Goal: Task Accomplishment & Management: Manage account settings

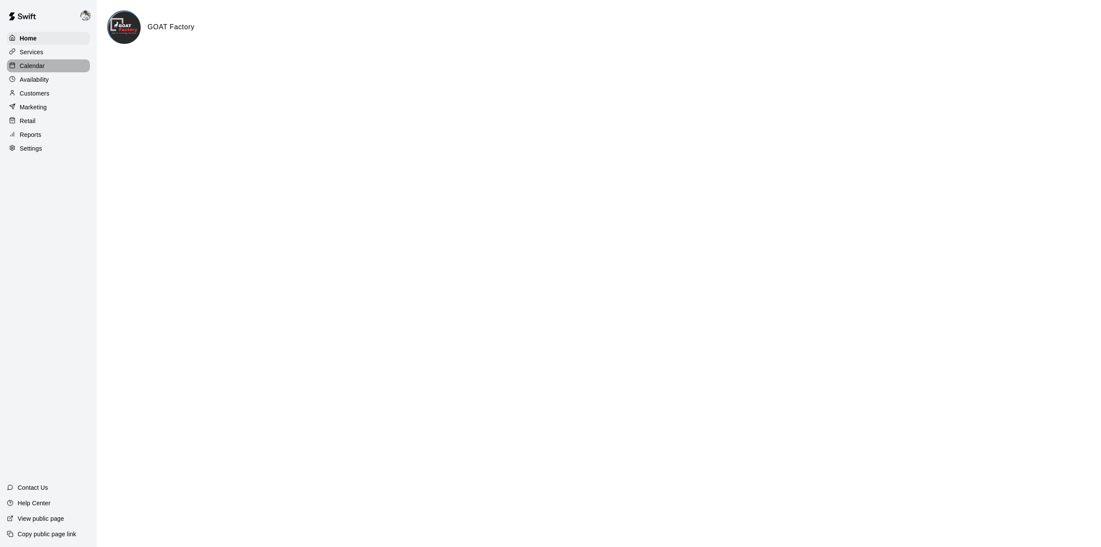
click at [34, 69] on p "Calendar" at bounding box center [32, 66] width 25 height 9
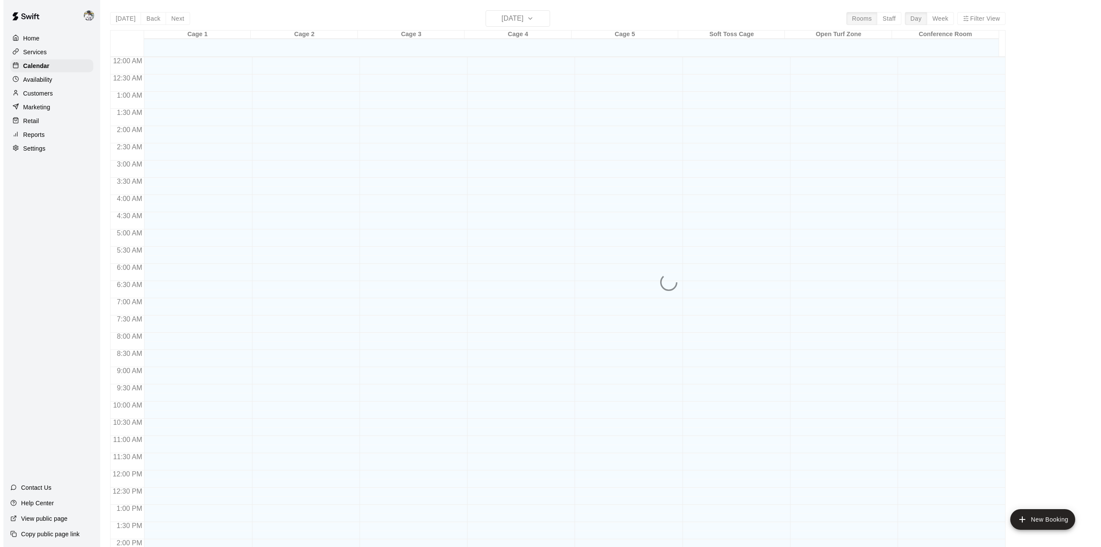
scroll to position [301, 0]
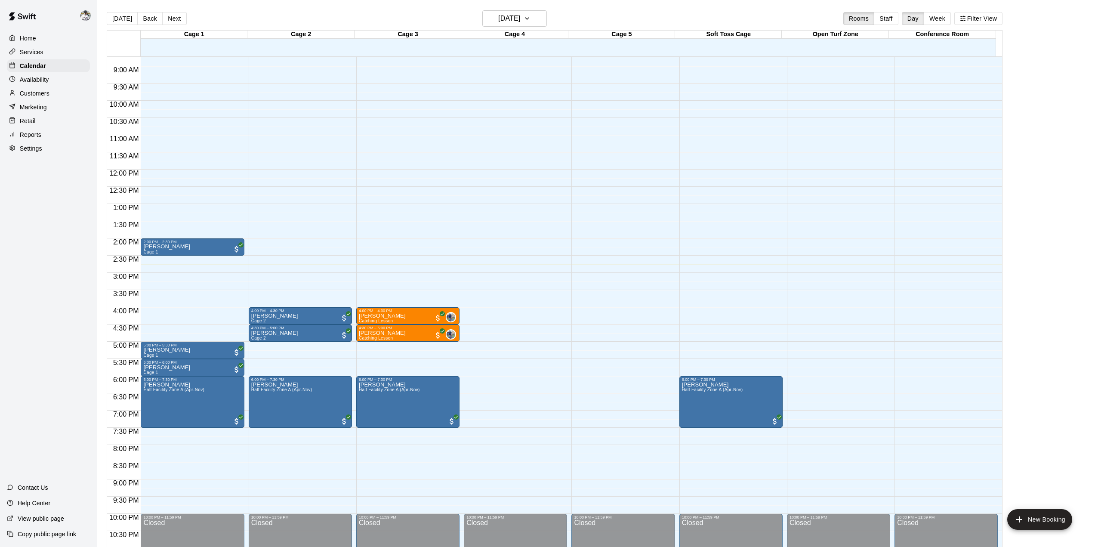
click at [1009, 279] on div "Today Back Next Friday Sep 12 Rooms Staff Day Week Filter View Cage 1 12 Fri Ca…" at bounding box center [554, 283] width 908 height 547
click at [36, 42] on div "Home" at bounding box center [48, 38] width 83 height 13
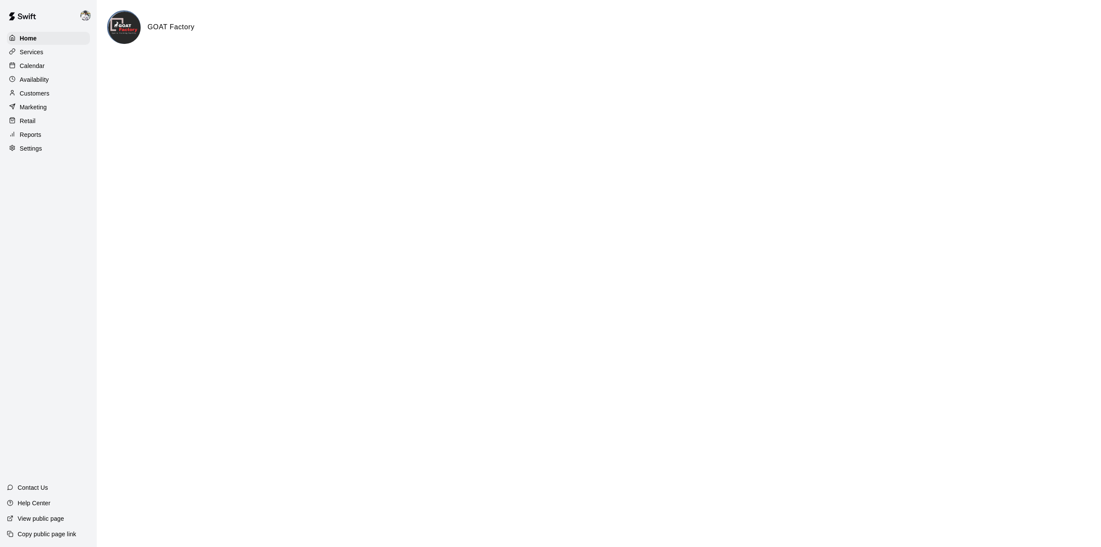
click at [35, 55] on p "Services" at bounding box center [32, 52] width 24 height 9
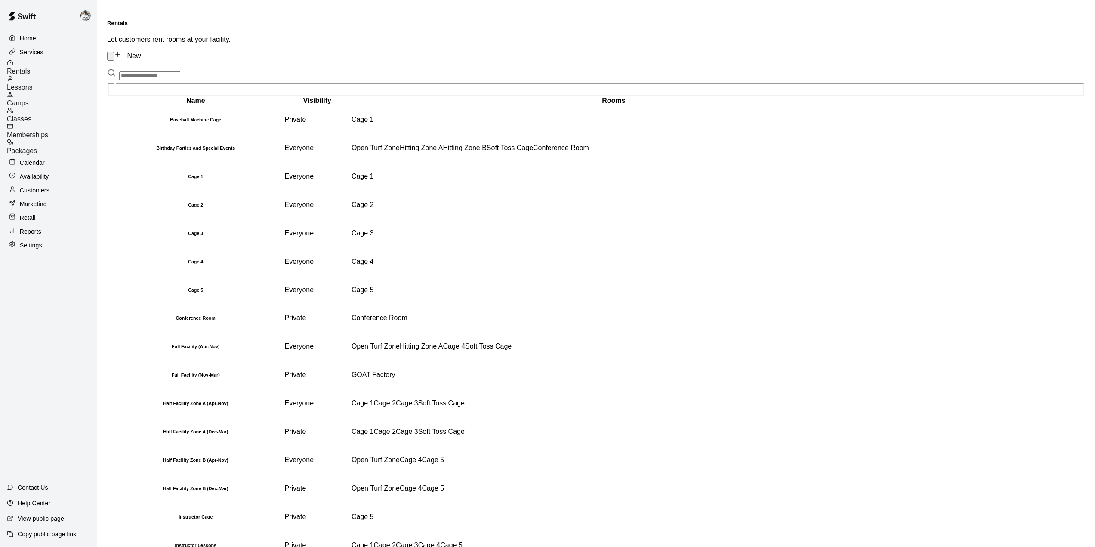
click at [33, 83] on span "Lessons" at bounding box center [20, 86] width 26 height 7
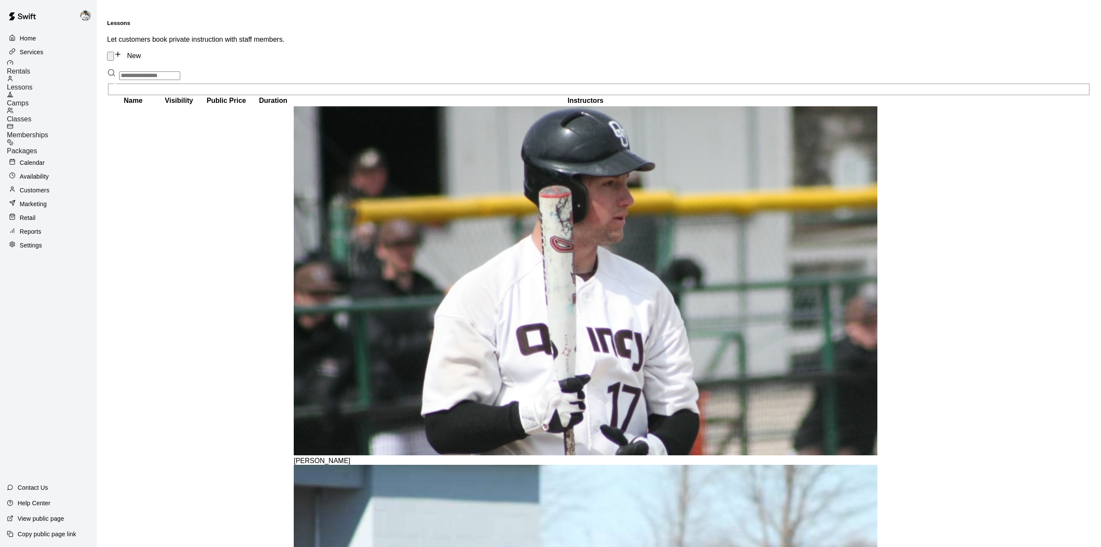
click at [37, 115] on link "Classes" at bounding box center [52, 115] width 90 height 16
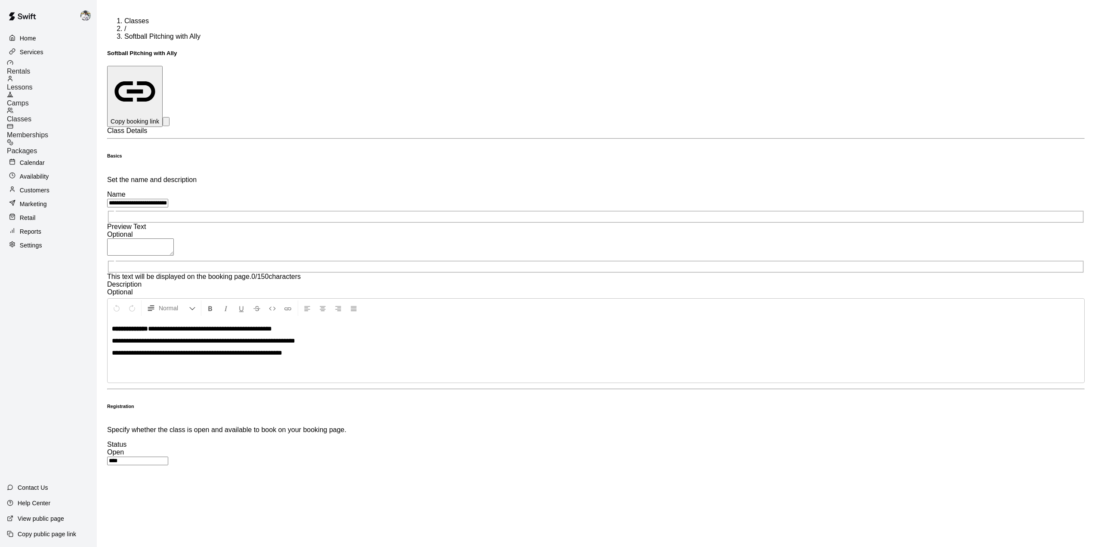
scroll to position [77, 0]
type input "**"
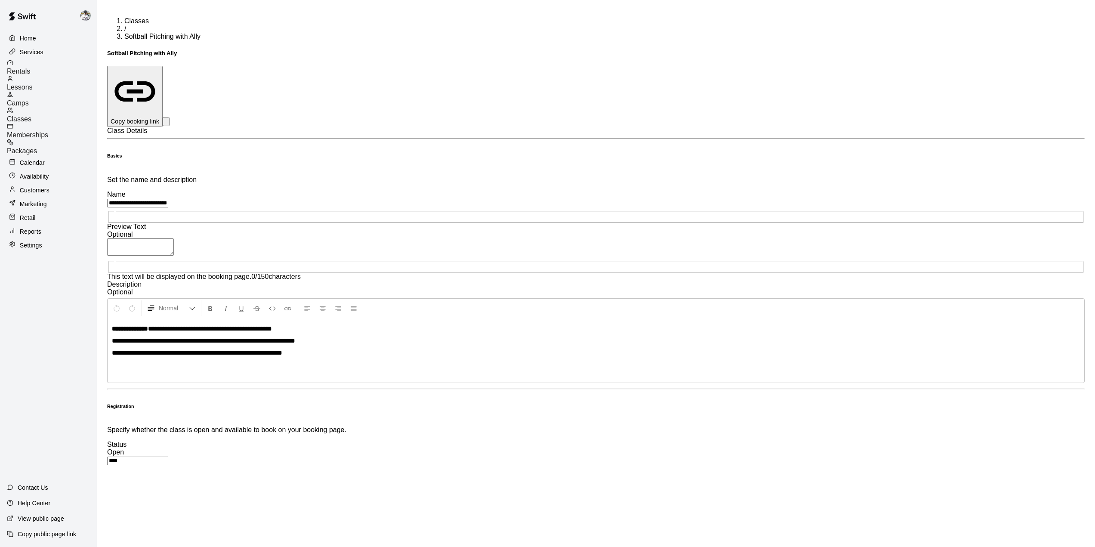
click at [31, 158] on p "Calendar" at bounding box center [32, 162] width 25 height 9
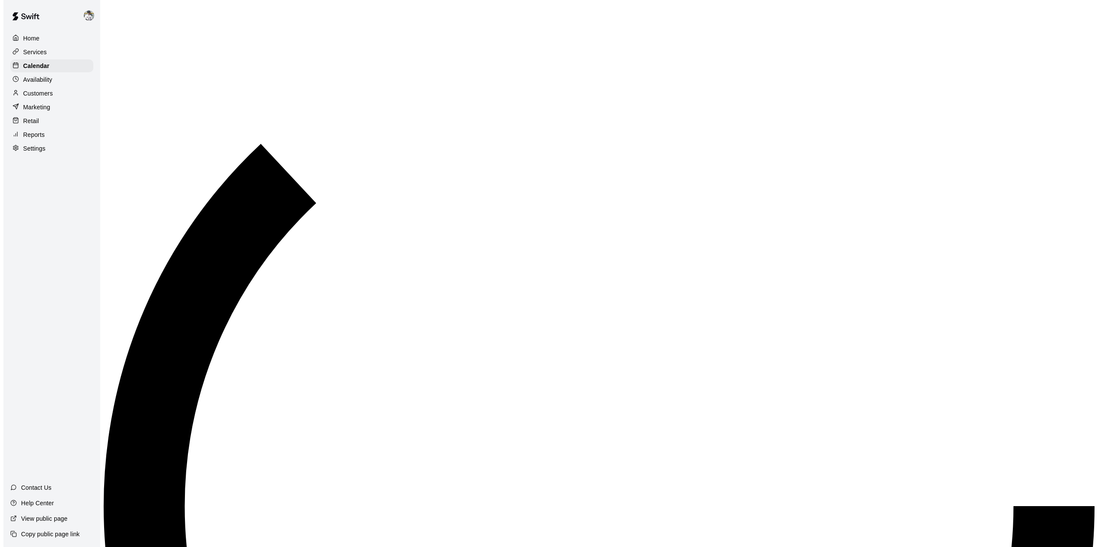
scroll to position [301, 0]
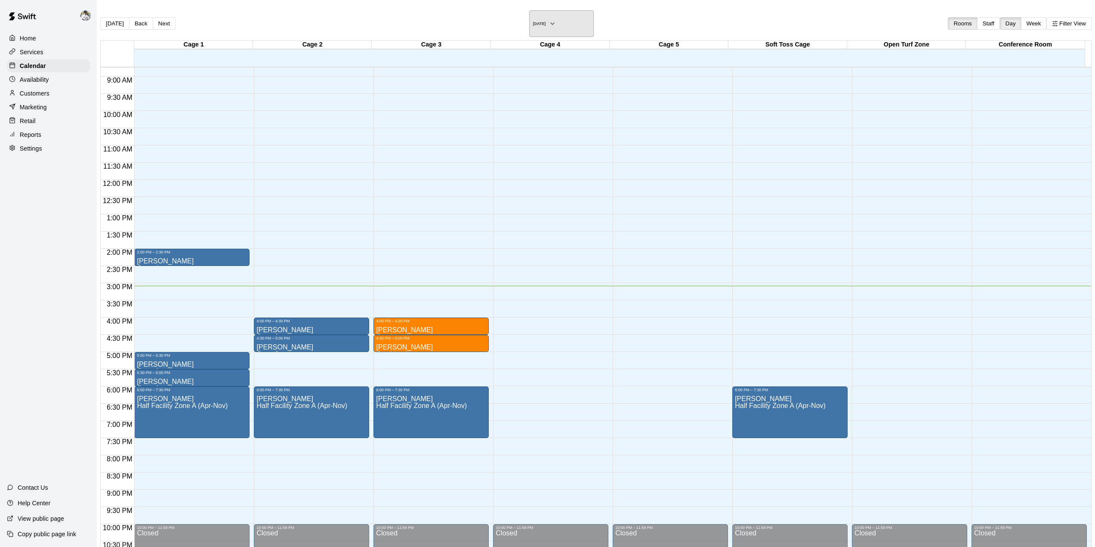
click at [529, 12] on button "[DATE]" at bounding box center [561, 23] width 65 height 27
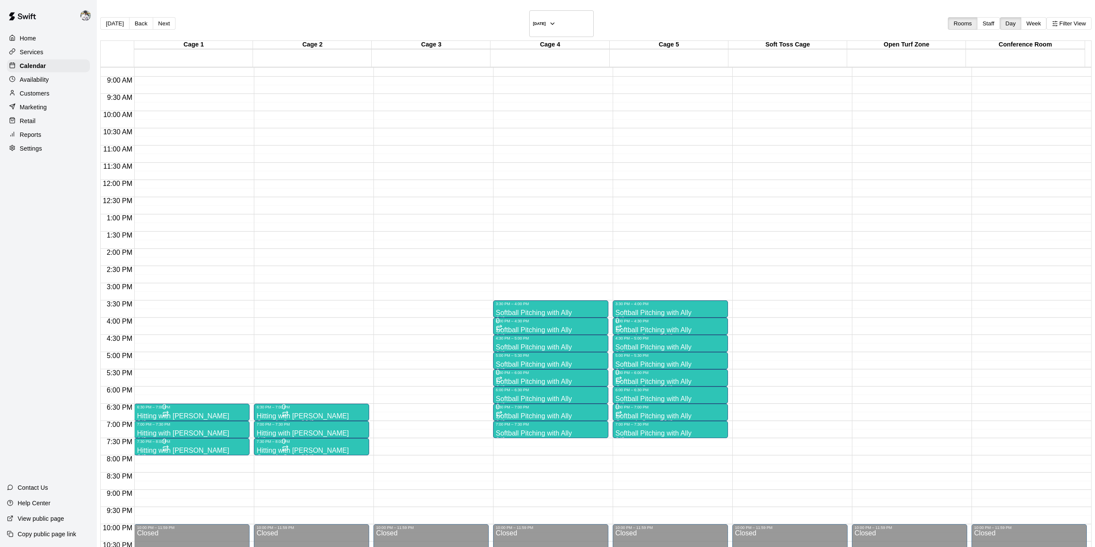
click at [495, 399] on p "Softball Pitching with Ally" at bounding box center [533, 399] width 76 height 0
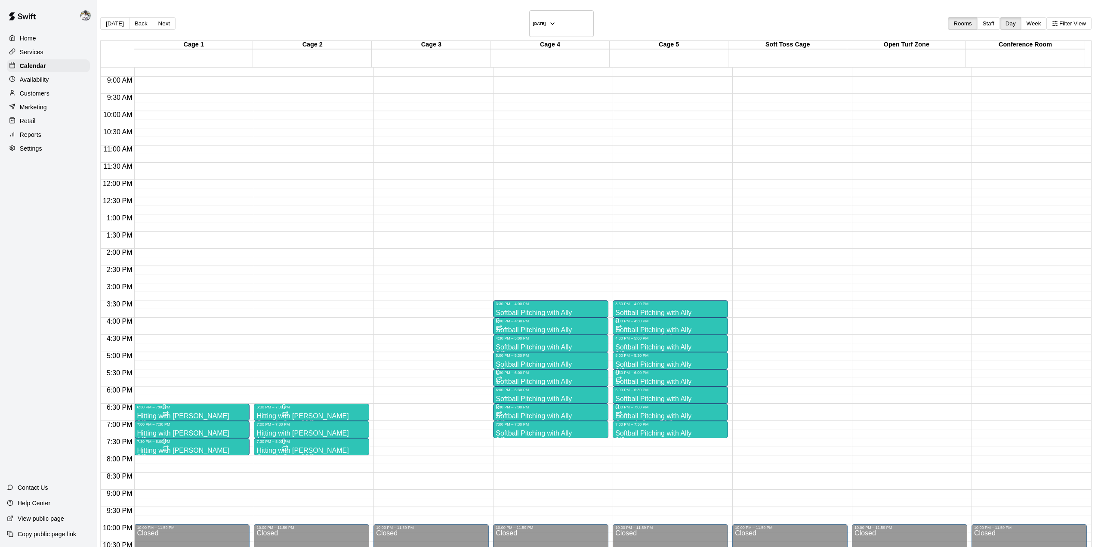
click at [495, 399] on p "Softball Pitching with Ally" at bounding box center [533, 399] width 76 height 0
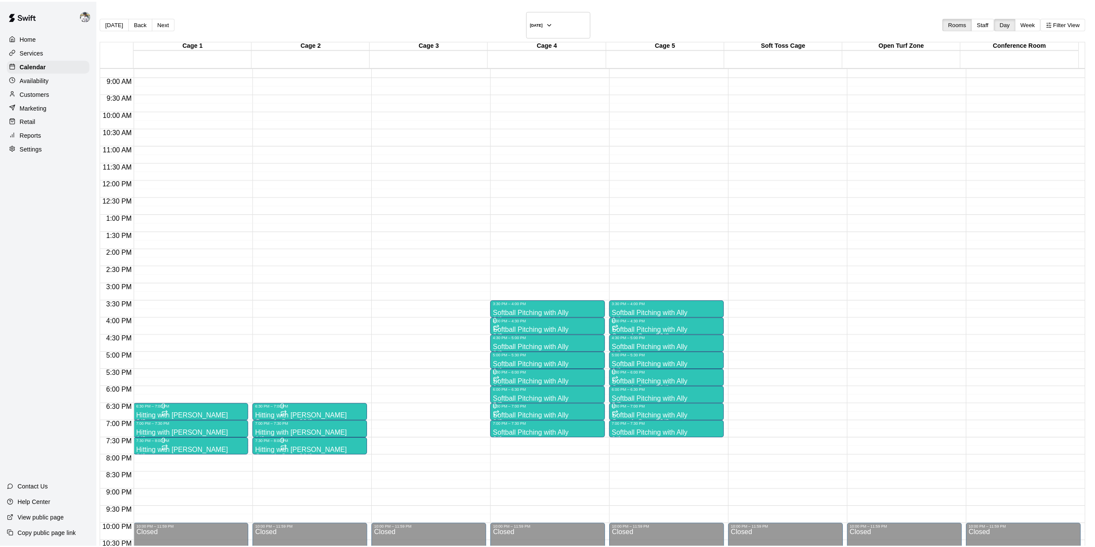
scroll to position [0, 0]
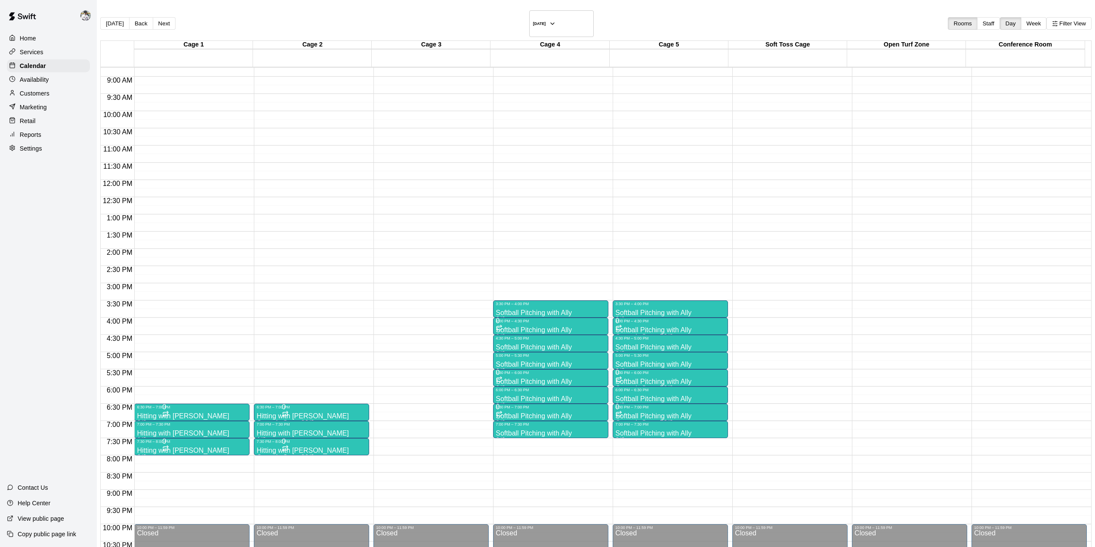
click at [528, 27] on div "Today Back Next Wednesday Oct 22 Rooms Staff Day Week Filter View" at bounding box center [595, 25] width 991 height 30
click at [533, 22] on h6 "[DATE]" at bounding box center [539, 24] width 13 height 4
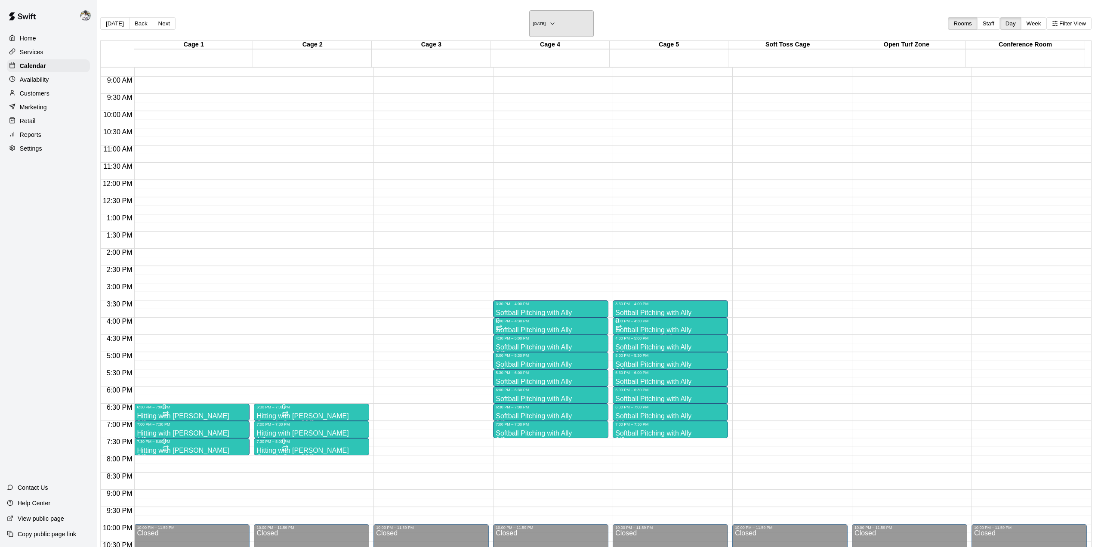
click at [533, 22] on h6 "Wednesday Oct 15" at bounding box center [539, 24] width 13 height 4
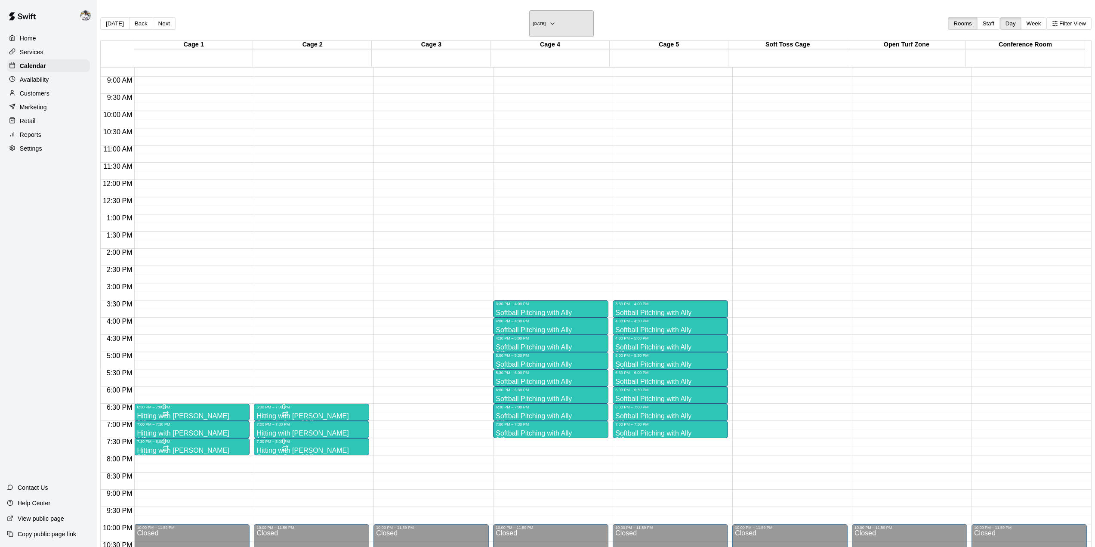
click at [533, 22] on h6 "Wednesday Oct 08" at bounding box center [539, 24] width 13 height 4
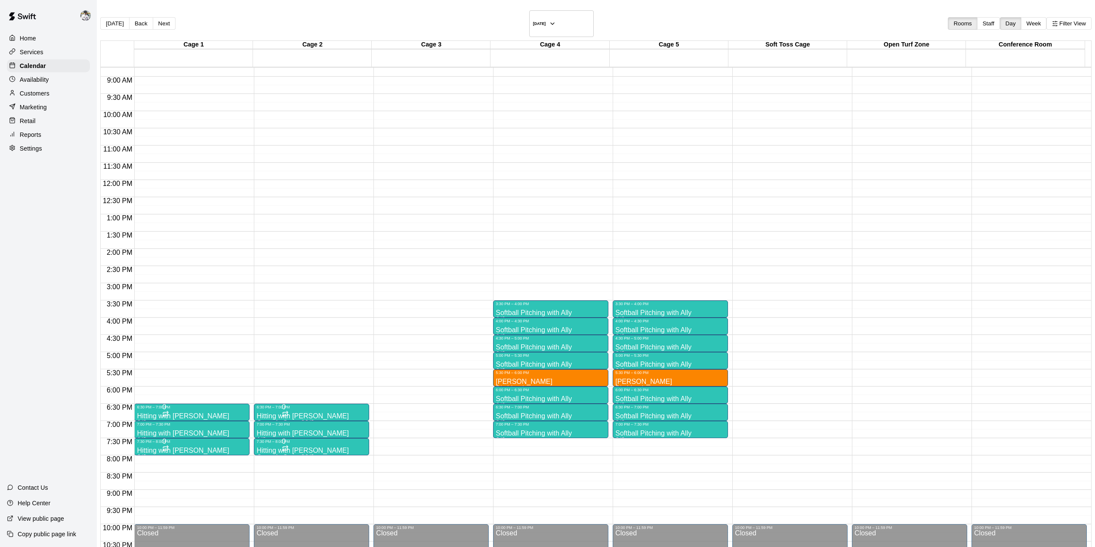
click at [33, 84] on p "Availability" at bounding box center [34, 79] width 29 height 9
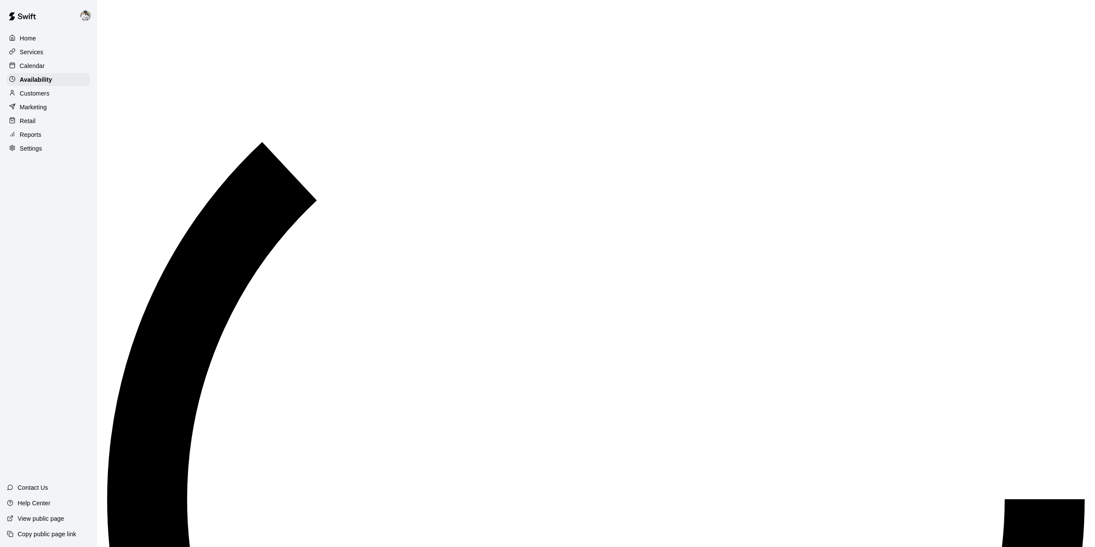
scroll to position [327, 0]
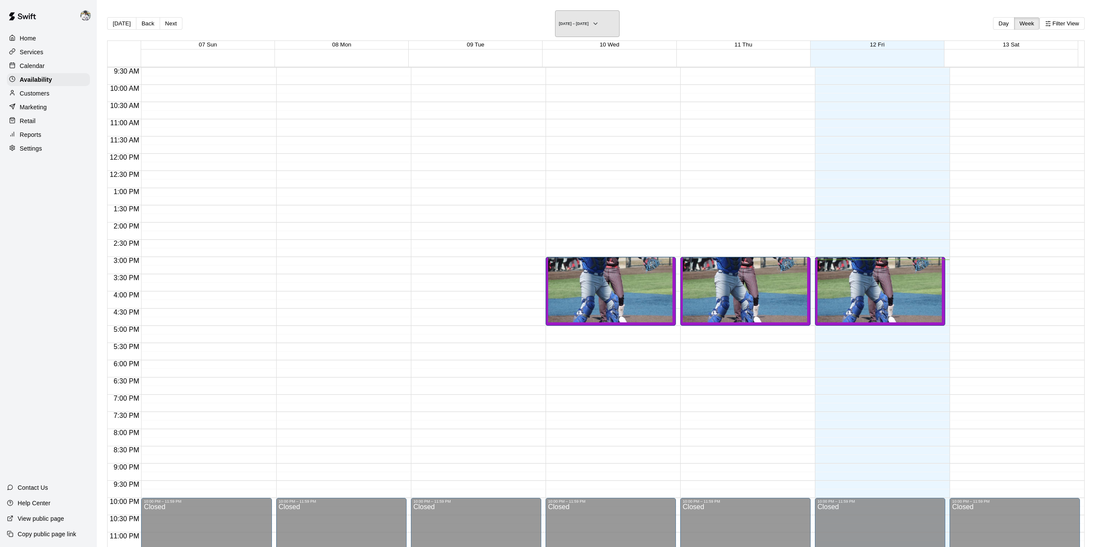
click at [574, 22] on h6 "September 07 – 13" at bounding box center [574, 24] width 30 height 4
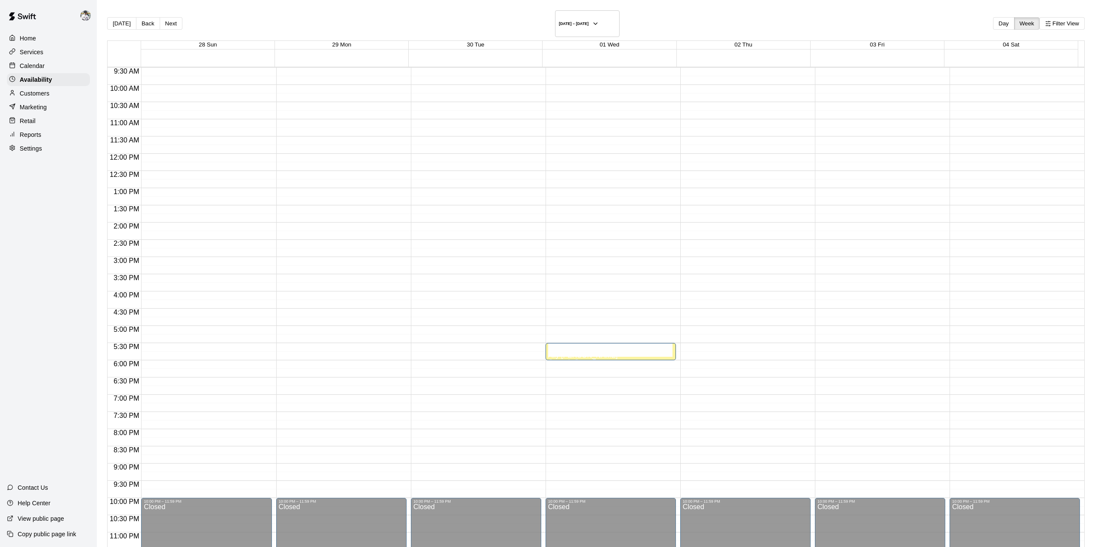
click at [588, 22] on h6 "September 28 – October 04" at bounding box center [574, 24] width 30 height 4
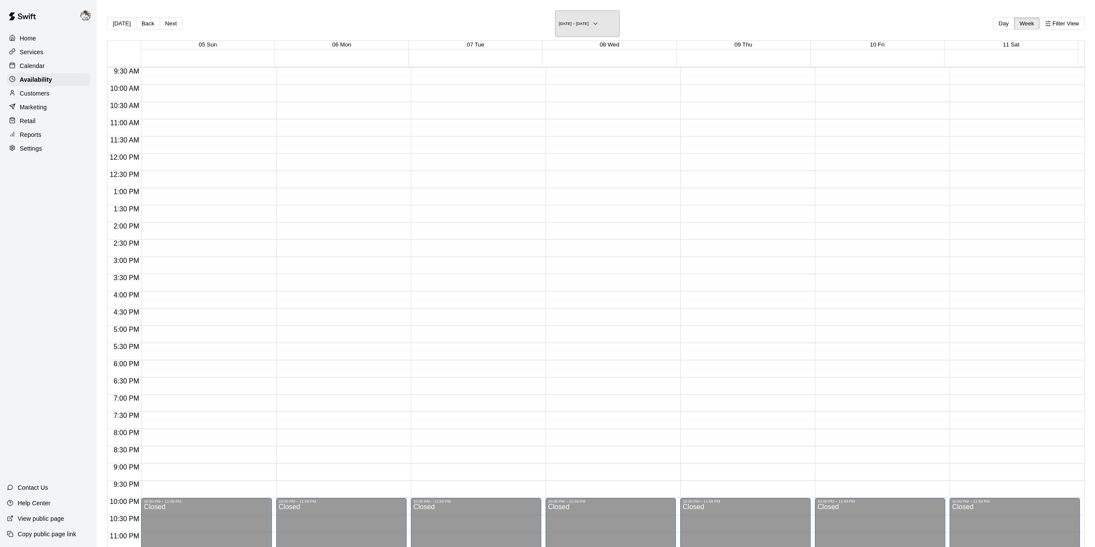
click at [588, 22] on h6 "October 05 – 11" at bounding box center [574, 24] width 30 height 4
click at [588, 22] on h6 "October 12 – 18" at bounding box center [574, 24] width 30 height 4
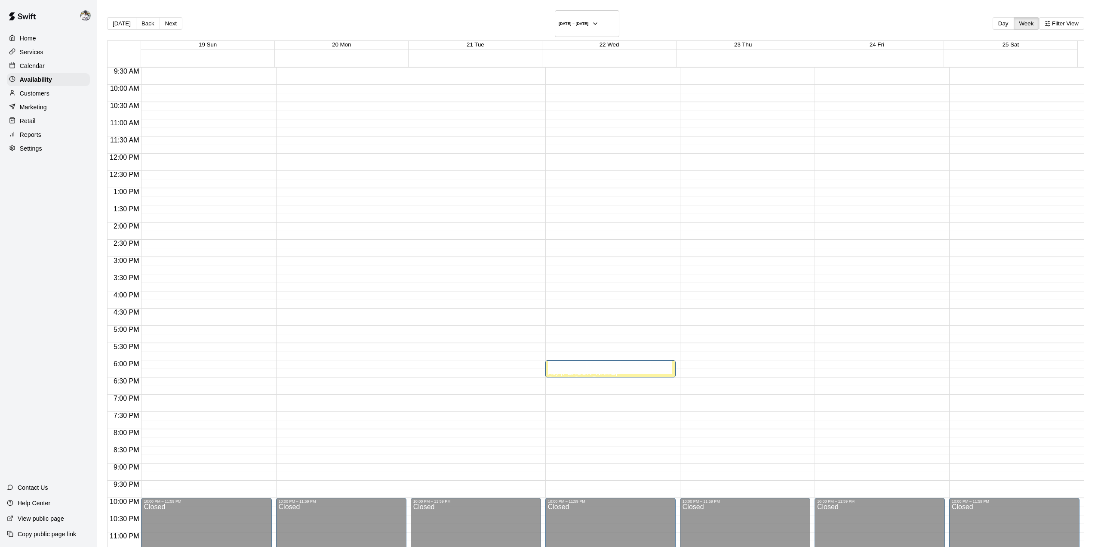
click at [586, 22] on h6 "October 19 – 25" at bounding box center [574, 24] width 30 height 4
click at [575, 355] on p "Ally [PERSON_NAME]" at bounding box center [583, 355] width 70 height 0
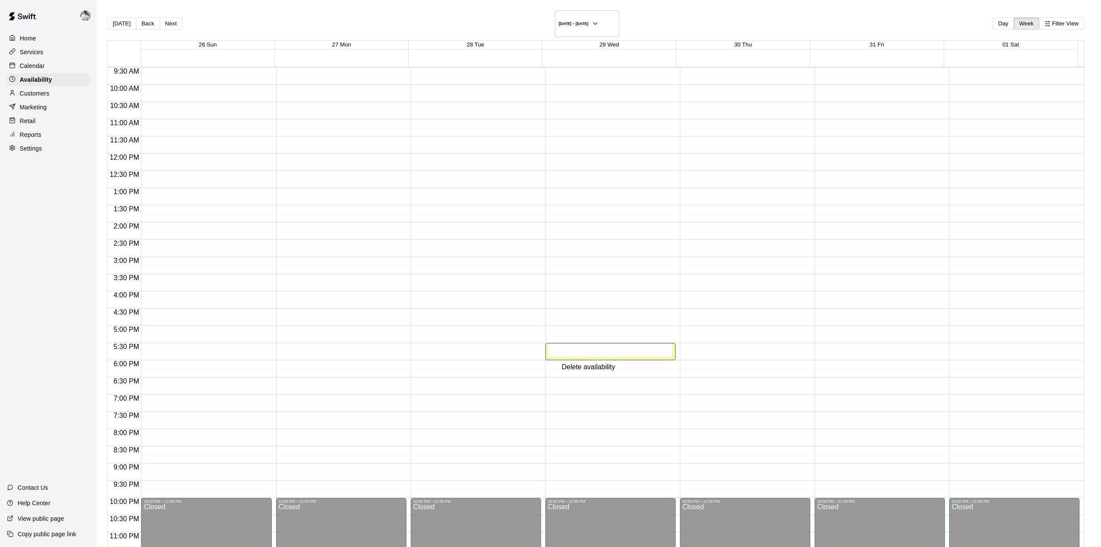
click at [588, 22] on h6 "October 26 – November 01" at bounding box center [574, 24] width 30 height 4
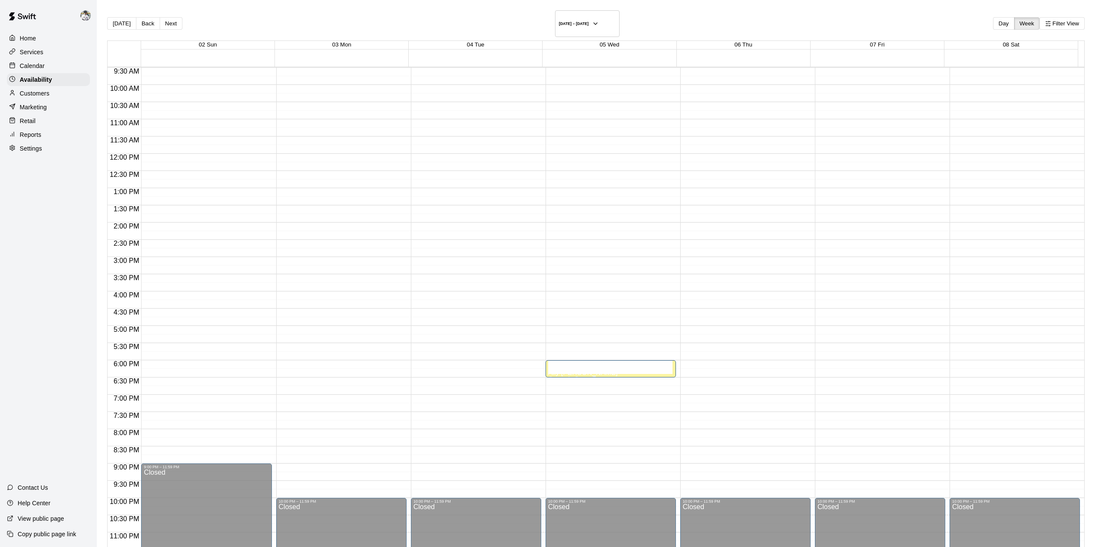
drag, startPoint x: 604, startPoint y: 359, endPoint x: 578, endPoint y: 354, distance: 26.7
click at [578, 361] on div "6:00 PM – 6:30 PM" at bounding box center [610, 363] width 125 height 4
drag, startPoint x: 667, startPoint y: 297, endPoint x: 659, endPoint y: 297, distance: 7.3
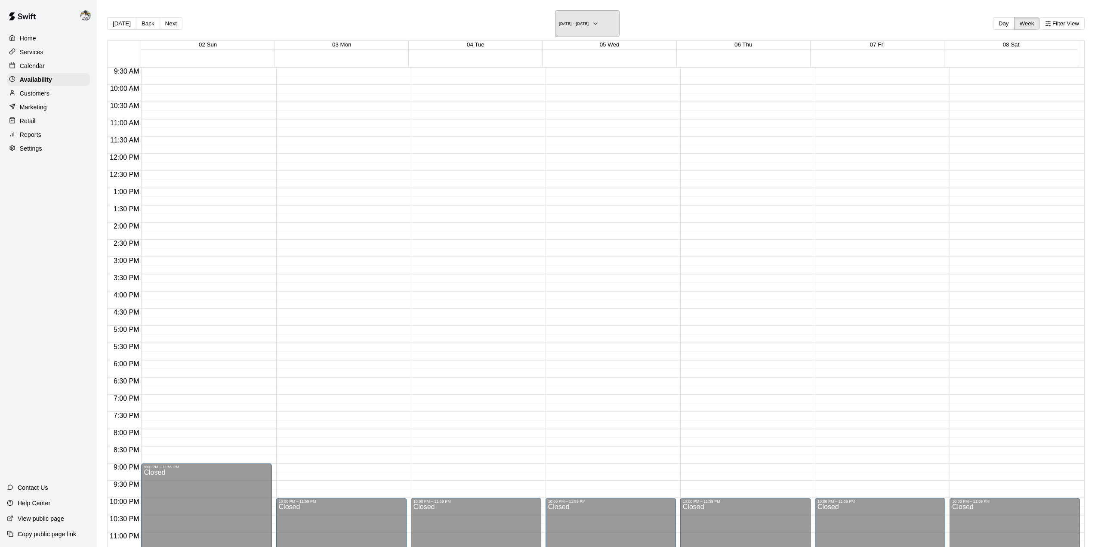
click at [588, 22] on h6 "November 02 – 08" at bounding box center [574, 24] width 30 height 4
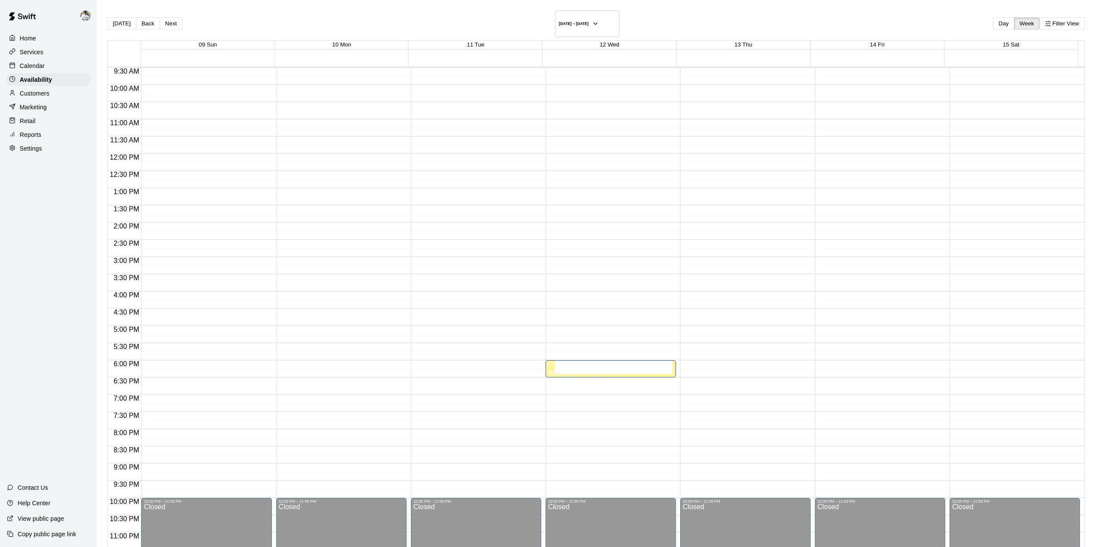
click at [588, 22] on h6 "November 09 – 15" at bounding box center [574, 24] width 30 height 4
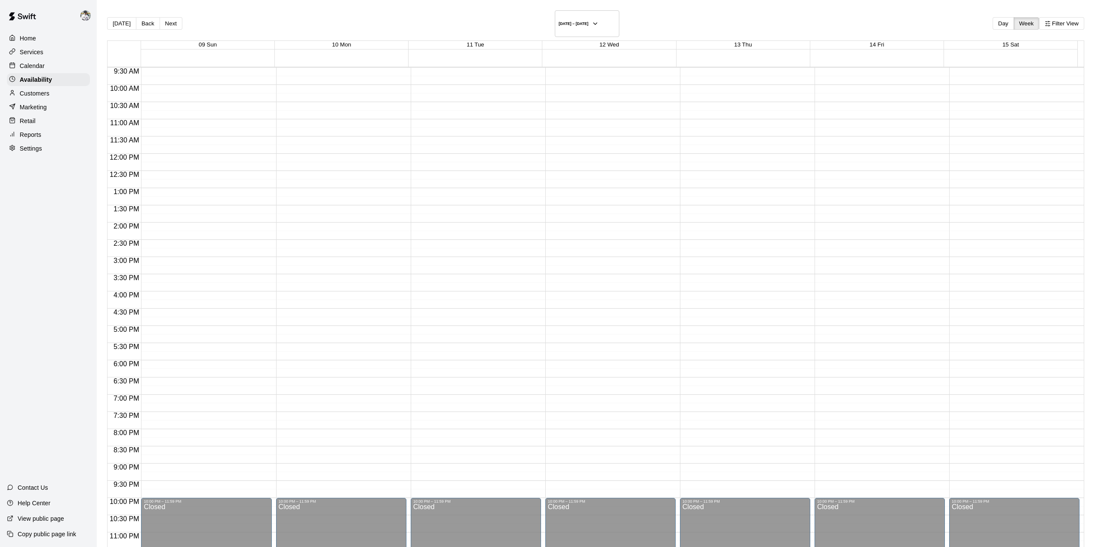
click at [37, 69] on p "Calendar" at bounding box center [32, 66] width 25 height 9
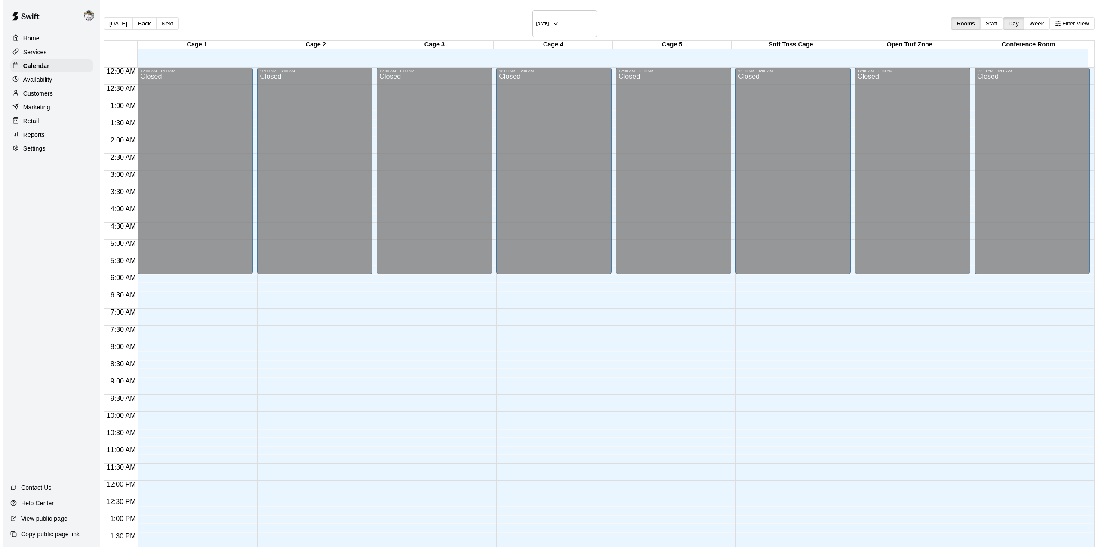
scroll to position [301, 0]
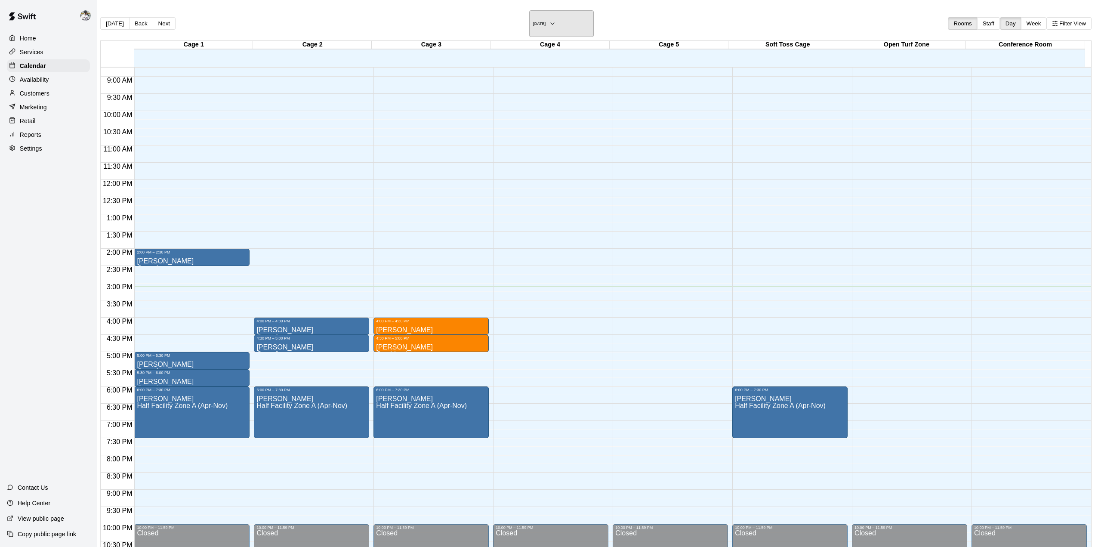
click at [533, 22] on h6 "[DATE]" at bounding box center [539, 24] width 13 height 4
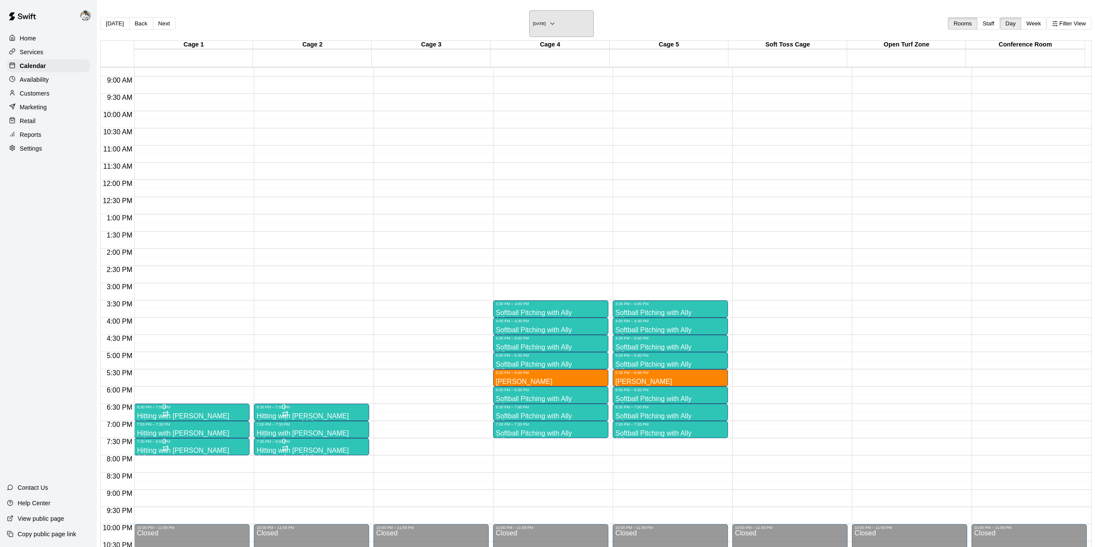
click at [533, 22] on h6 "Wednesday Oct 01" at bounding box center [539, 24] width 13 height 4
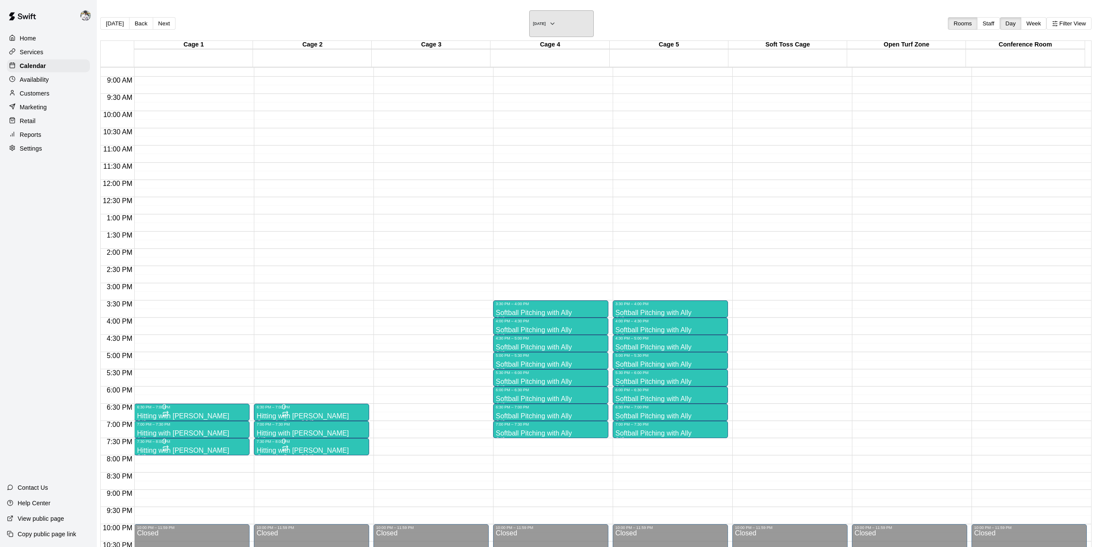
click at [533, 22] on h6 "Wednesday Oct 08" at bounding box center [539, 24] width 13 height 4
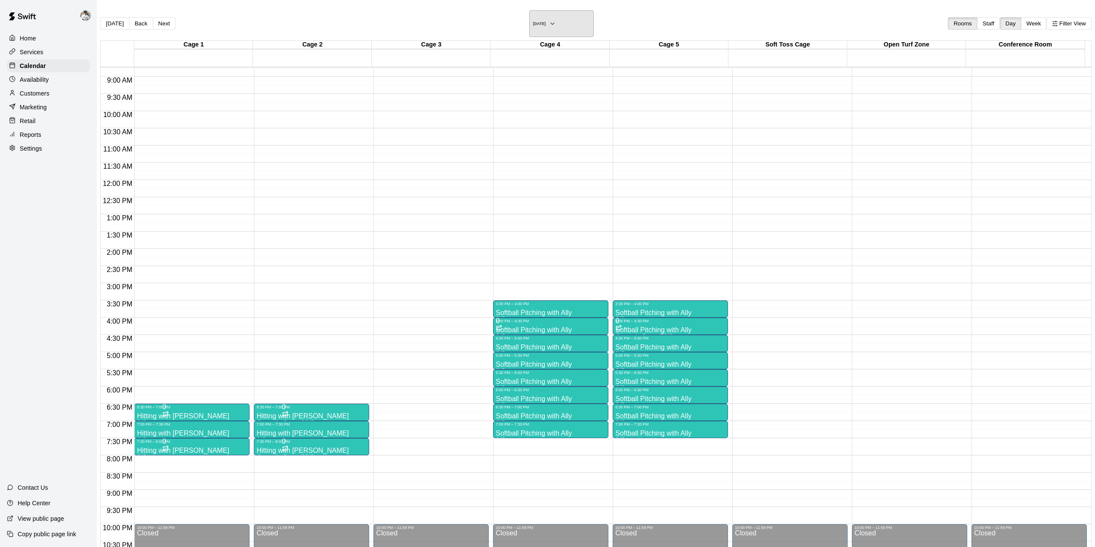
click at [533, 22] on h6 "Wednesday Oct 15" at bounding box center [539, 24] width 13 height 4
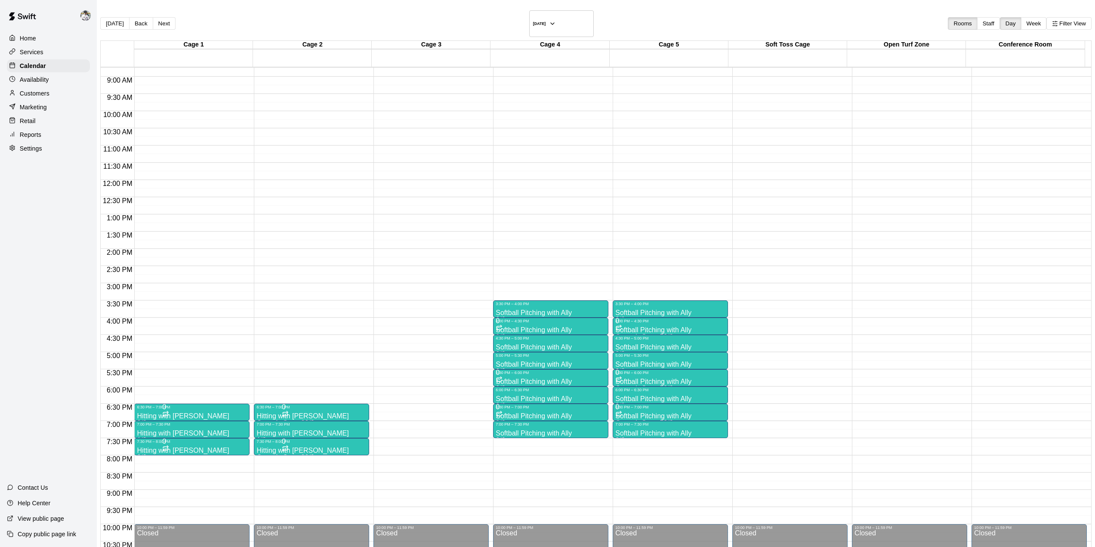
click at [495, 399] on p "Softball Pitching with Ally" at bounding box center [533, 399] width 76 height 0
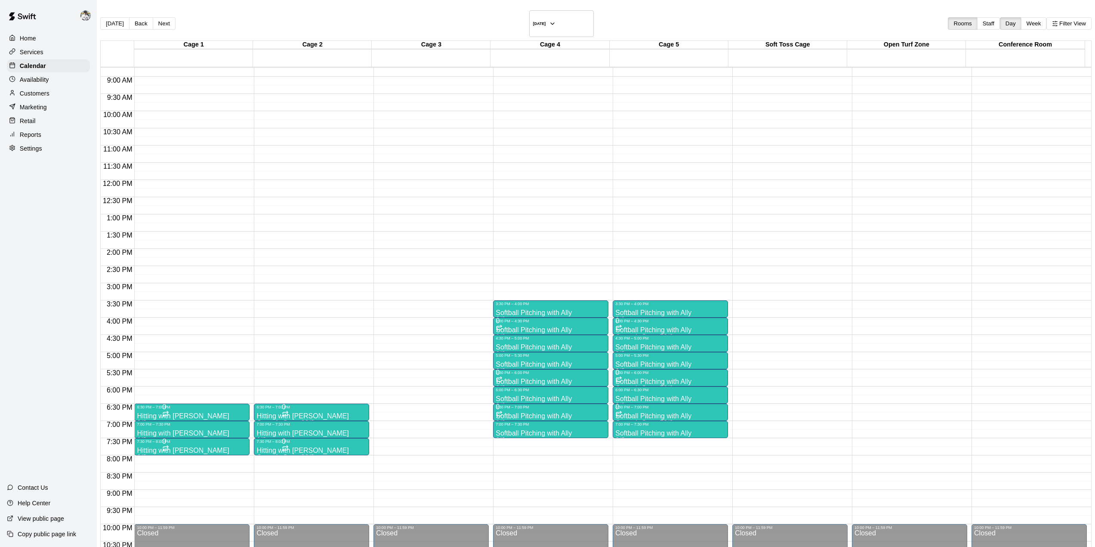
click at [495, 399] on p "Softball Pitching with Ally" at bounding box center [533, 399] width 76 height 0
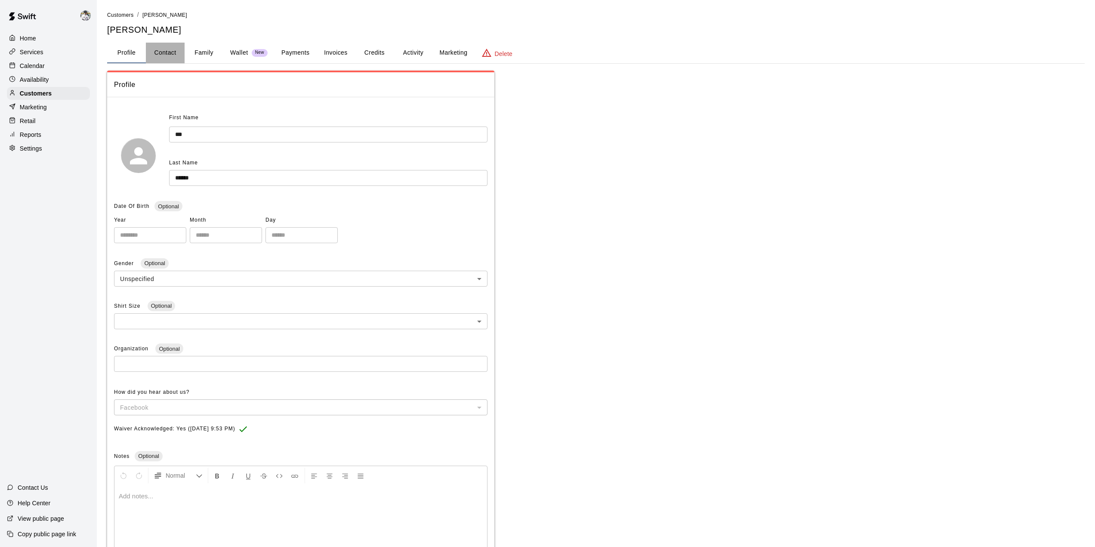
click at [167, 51] on button "Contact" at bounding box center [165, 53] width 39 height 21
select select "**"
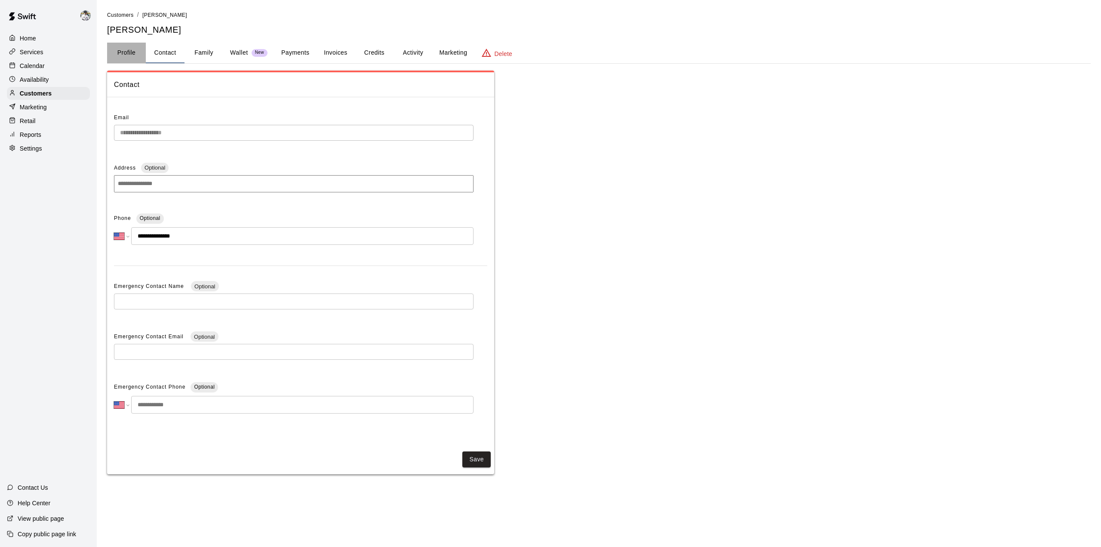
click at [112, 55] on button "Profile" at bounding box center [126, 53] width 39 height 21
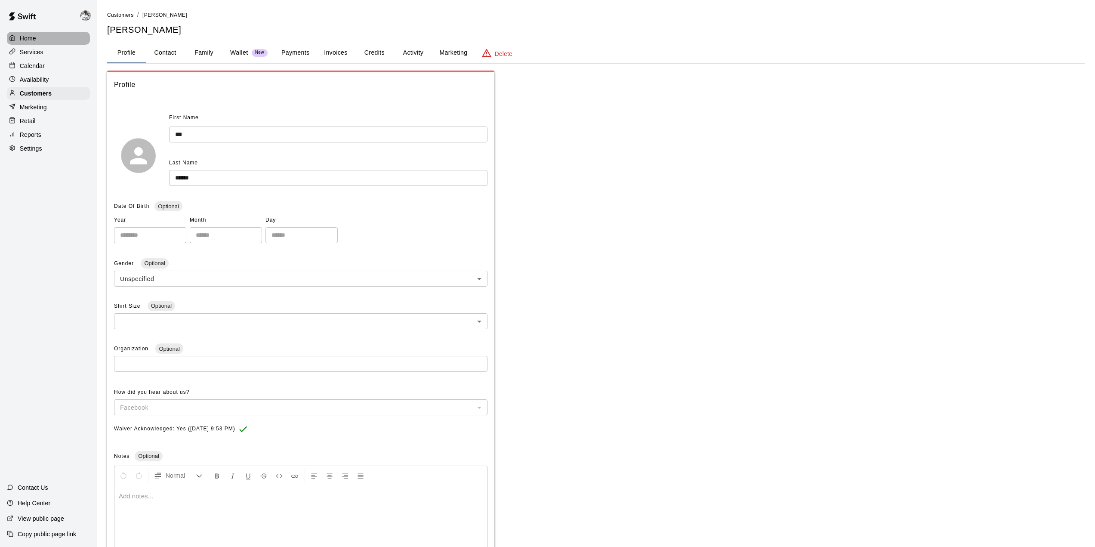
click at [34, 32] on div "Home" at bounding box center [48, 38] width 83 height 13
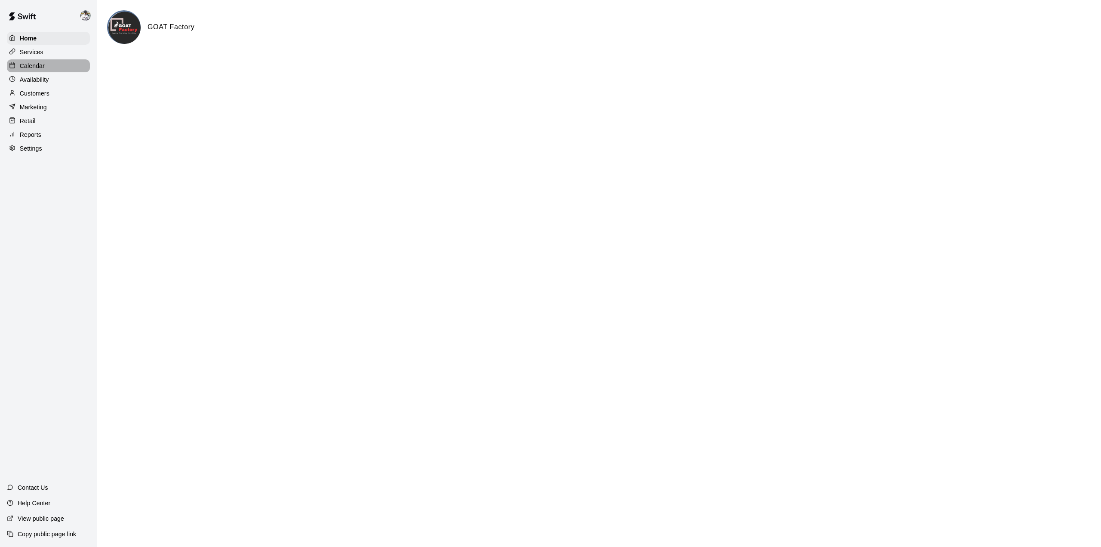
click at [37, 69] on p "Calendar" at bounding box center [32, 66] width 25 height 9
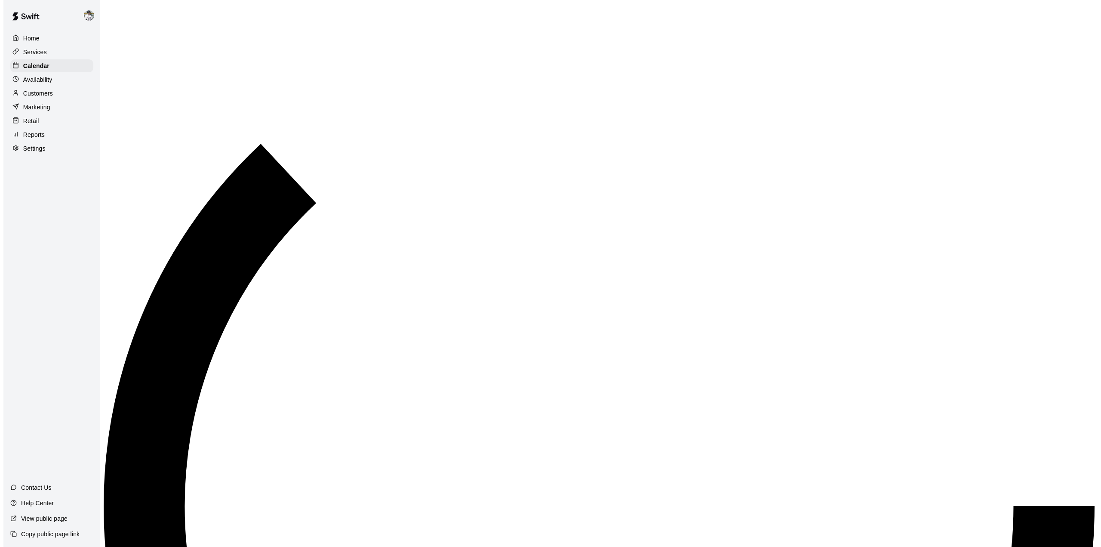
scroll to position [301, 0]
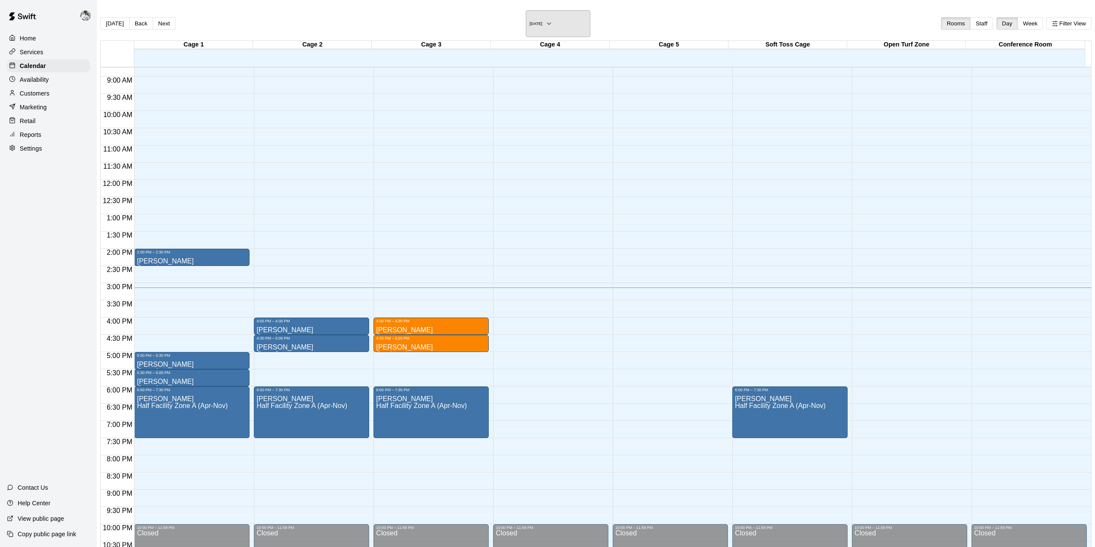
click at [529, 22] on h6 "[DATE]" at bounding box center [535, 24] width 13 height 4
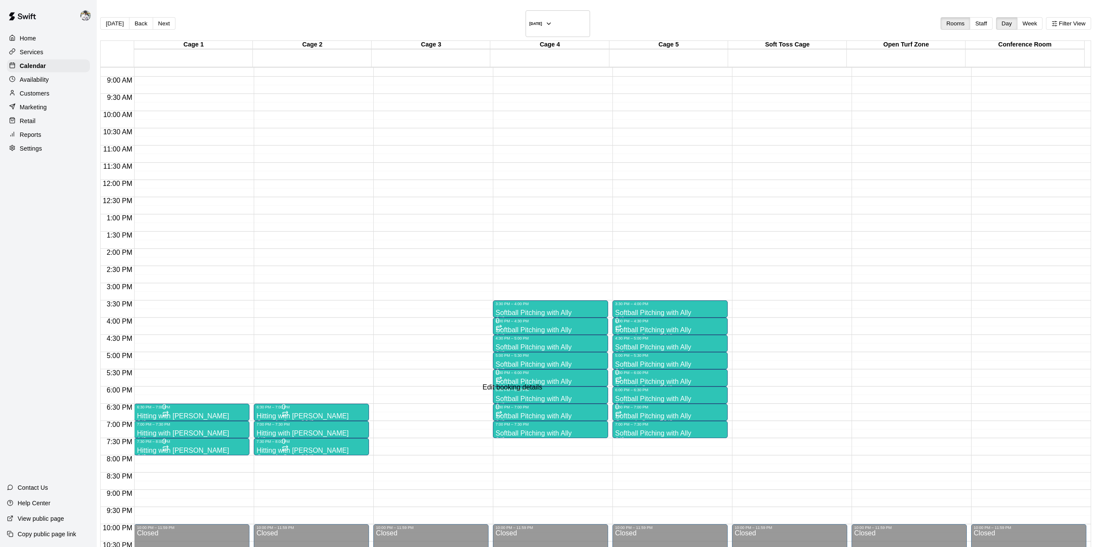
type input "*"
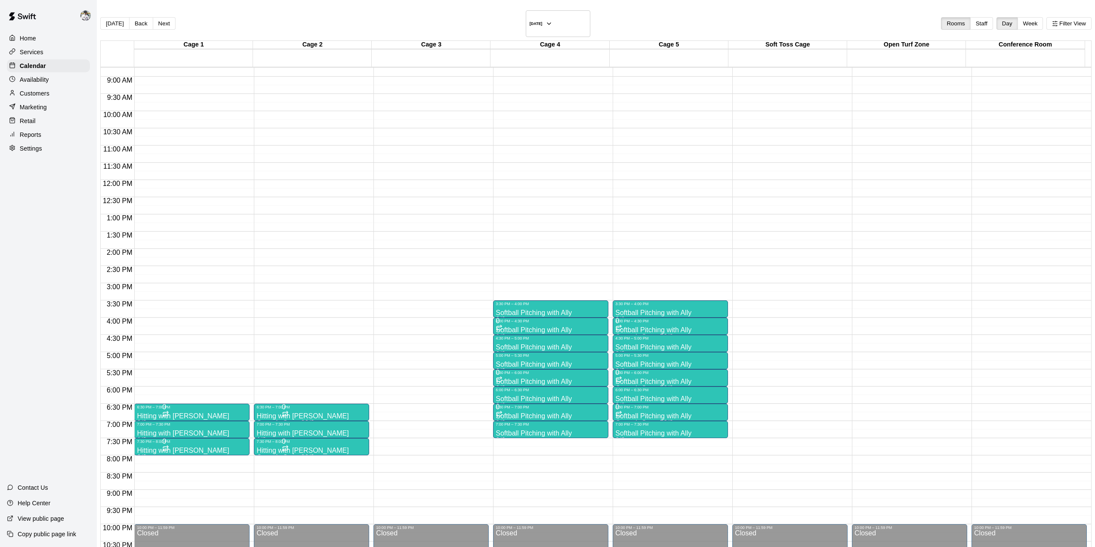
click at [506, 399] on p "Softball Pitching with Ally" at bounding box center [533, 399] width 76 height 0
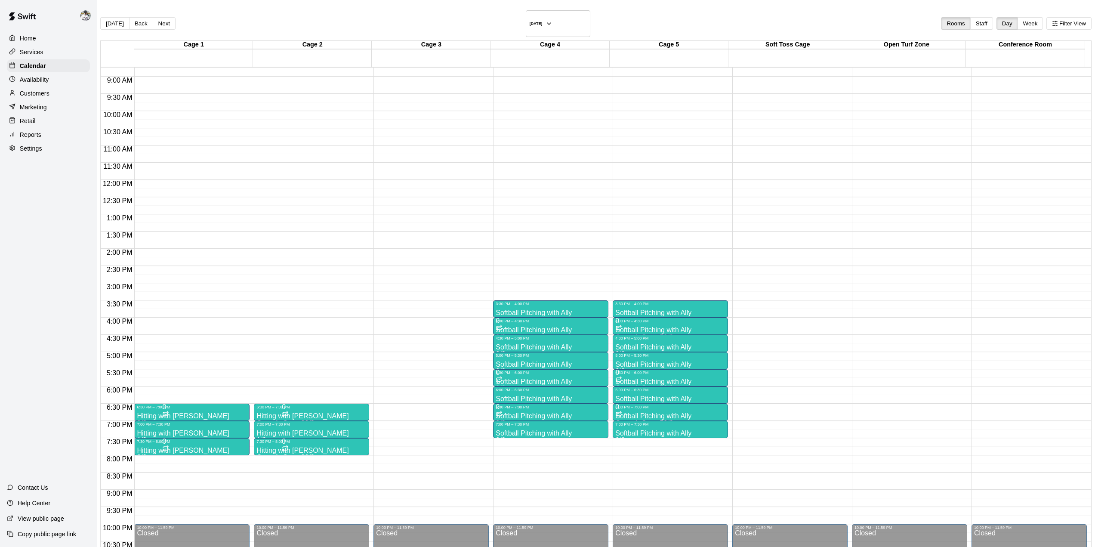
click at [495, 405] on div "6:30 PM – 7:00 PM" at bounding box center [550, 407] width 110 height 4
